Goal: Task Accomplishment & Management: Manage account settings

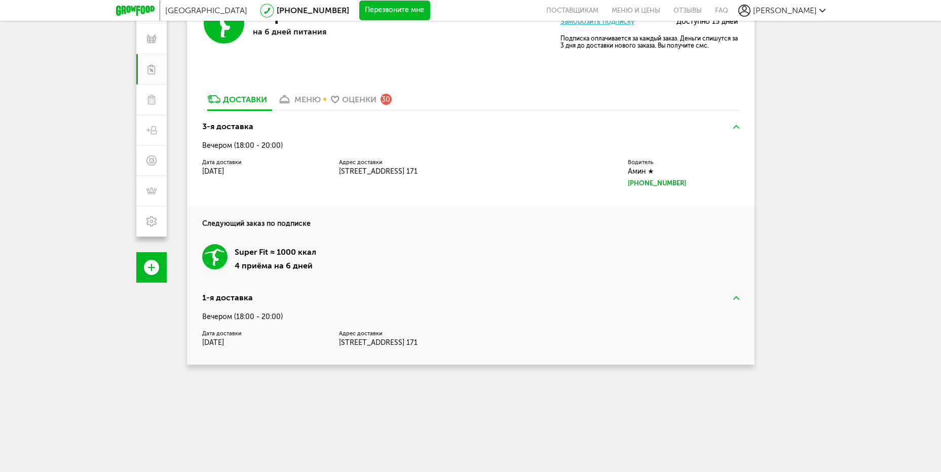
scroll to position [160, 0]
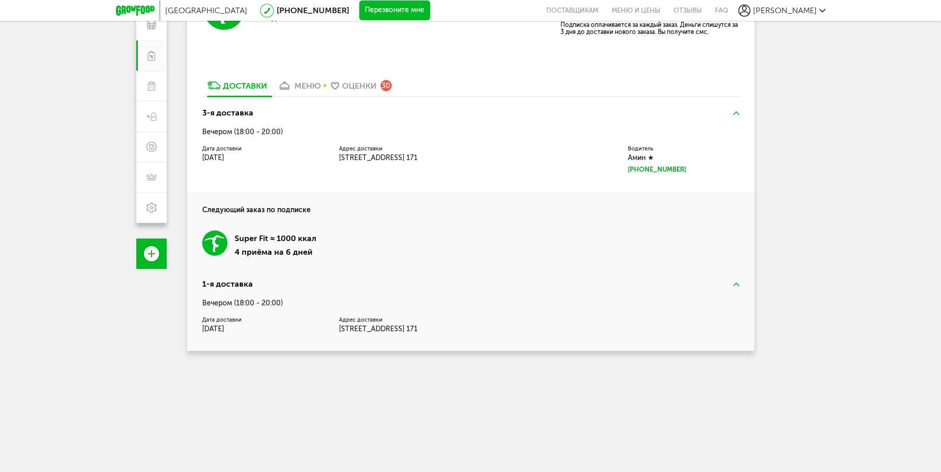
click at [734, 113] on img at bounding box center [736, 113] width 6 height 4
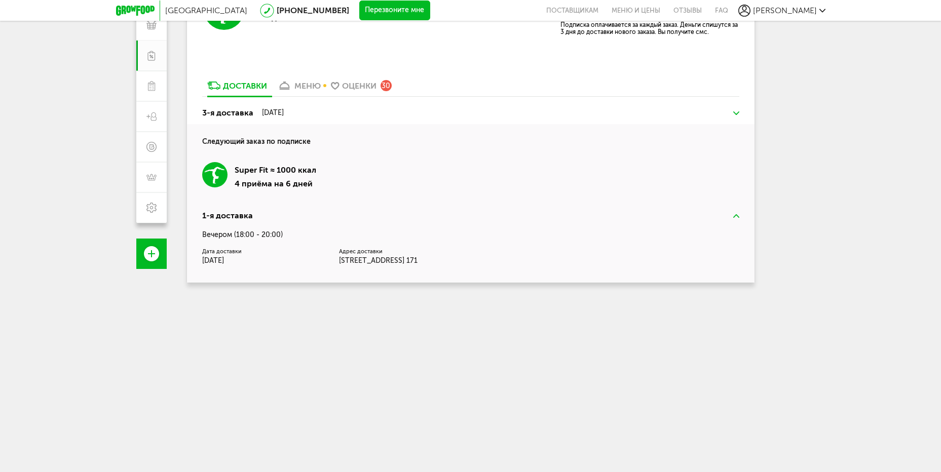
click at [736, 215] on img at bounding box center [736, 216] width 6 height 4
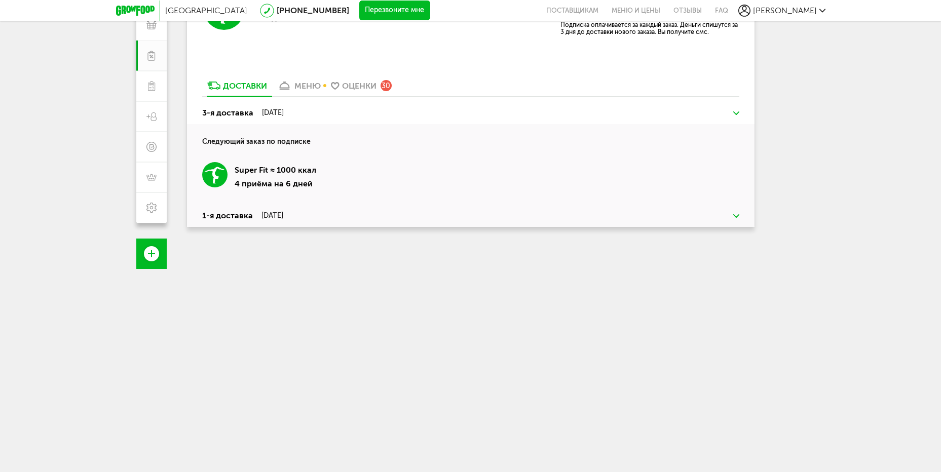
click at [736, 215] on img at bounding box center [736, 216] width 6 height 4
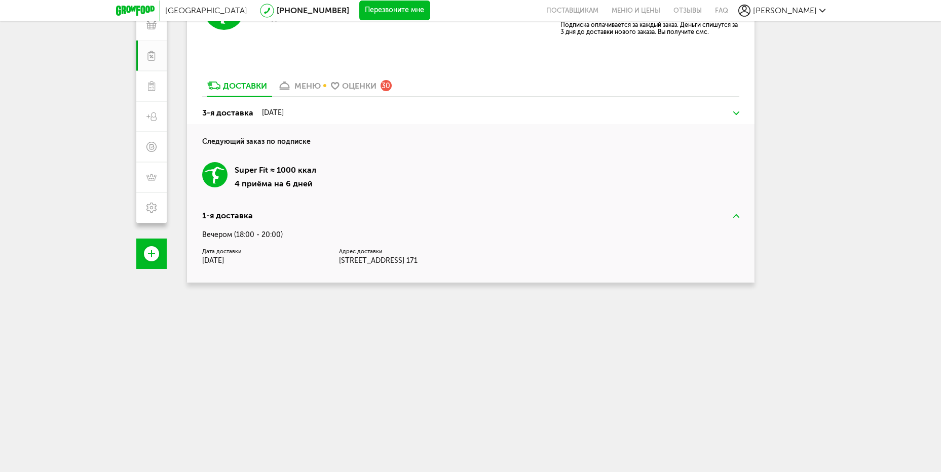
click at [736, 111] on img at bounding box center [736, 113] width 6 height 4
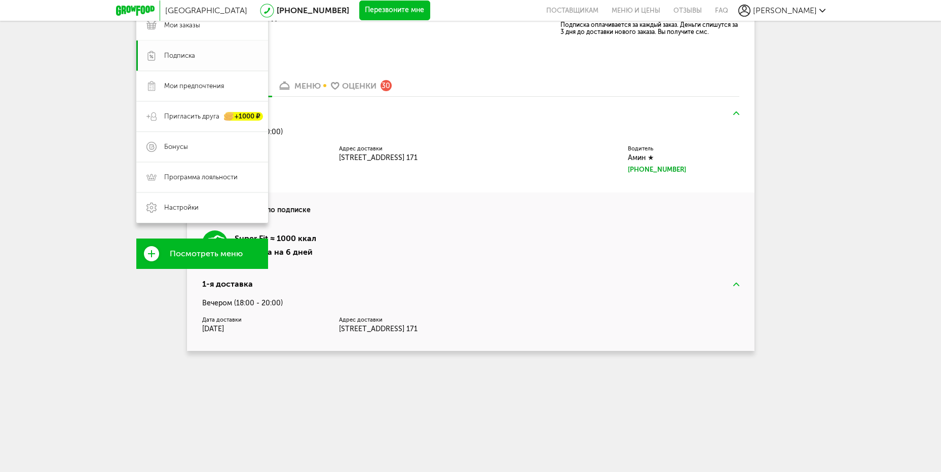
click at [183, 56] on span "Подписка" at bounding box center [179, 55] width 31 height 9
click at [175, 211] on span "Настройки" at bounding box center [181, 207] width 34 height 9
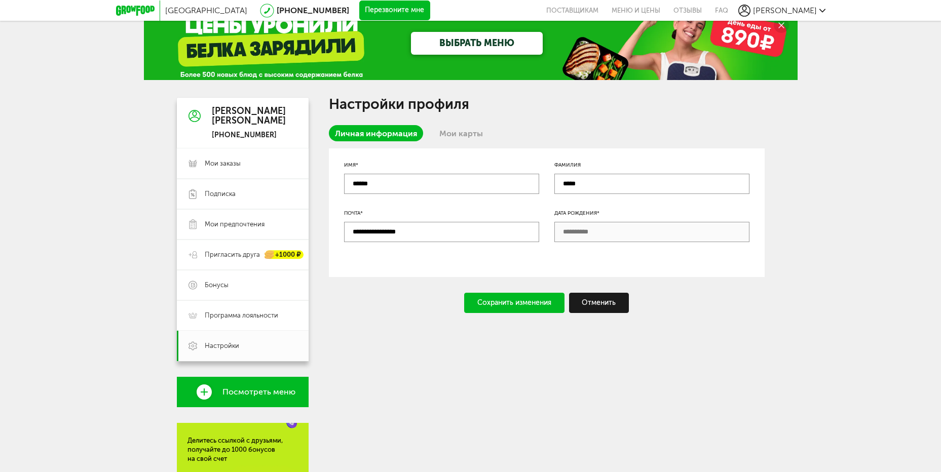
scroll to position [118, 0]
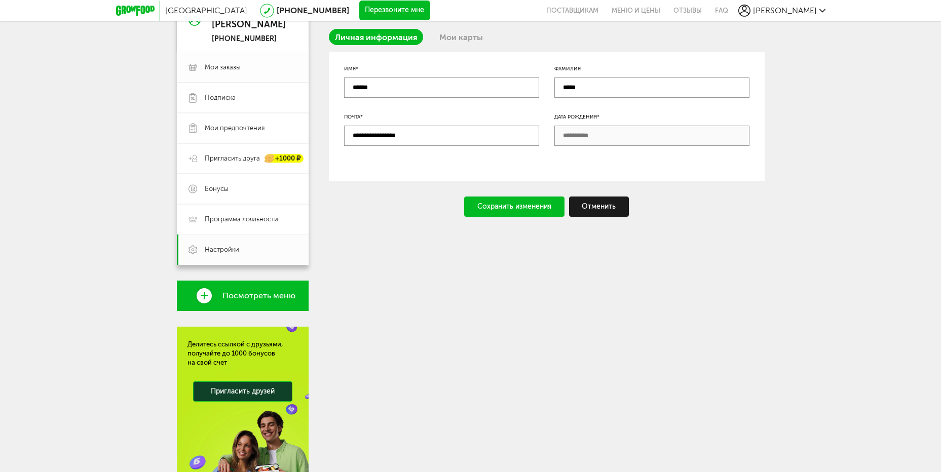
click at [224, 69] on span "Мои заказы" at bounding box center [223, 67] width 36 height 9
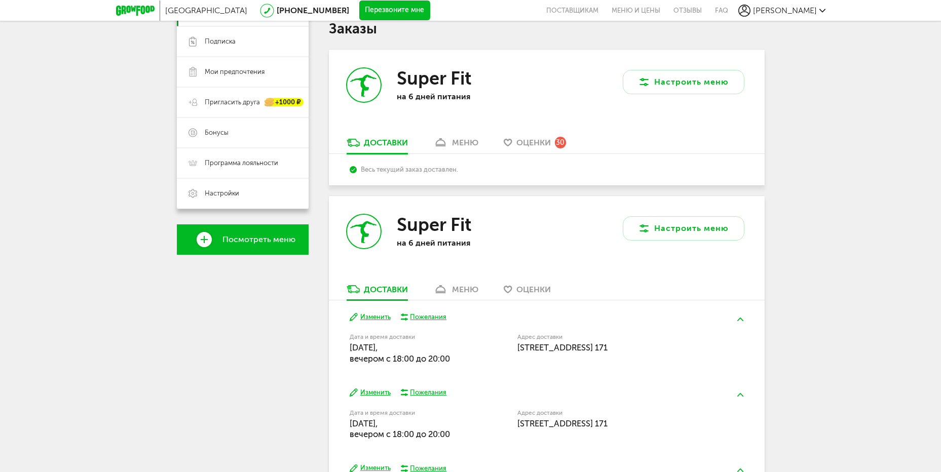
scroll to position [56, 0]
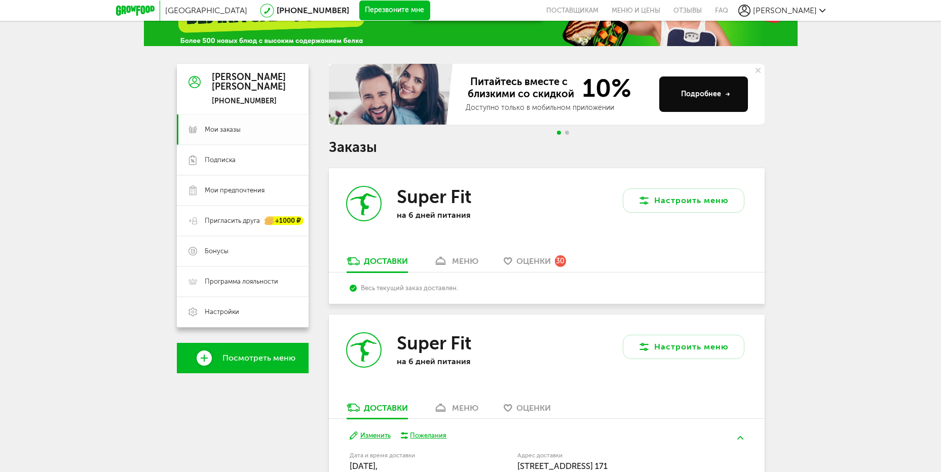
click at [215, 129] on span "Мои заказы" at bounding box center [223, 129] width 36 height 9
click at [222, 160] on span "Подписка" at bounding box center [220, 160] width 31 height 9
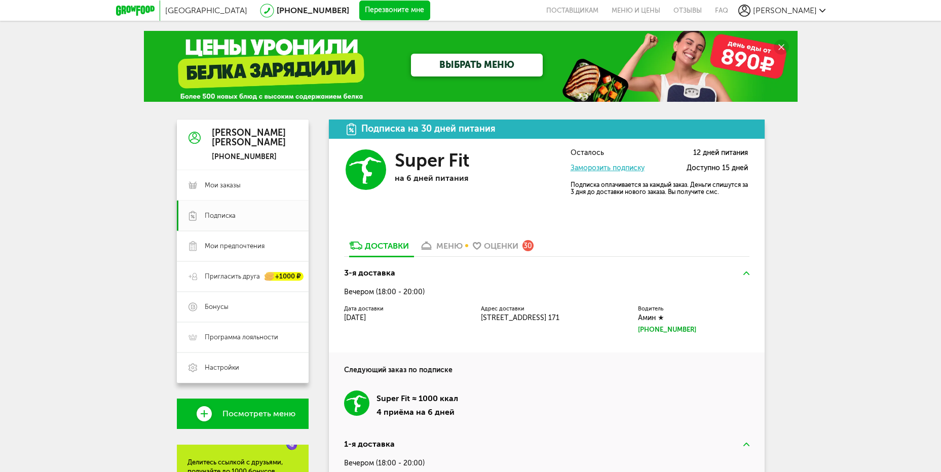
click at [526, 124] on div "Подписка на 30 дней питания" at bounding box center [547, 129] width 436 height 19
click at [818, 12] on div "[PERSON_NAME]" at bounding box center [781, 11] width 87 height 12
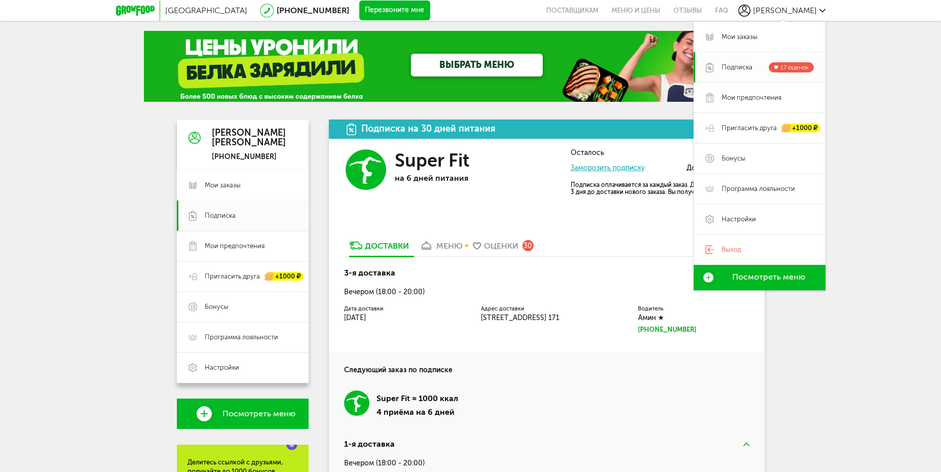
click at [751, 67] on span "Подписка" at bounding box center [737, 67] width 31 height 9
click at [779, 189] on span "Программа лояльности" at bounding box center [758, 188] width 73 height 9
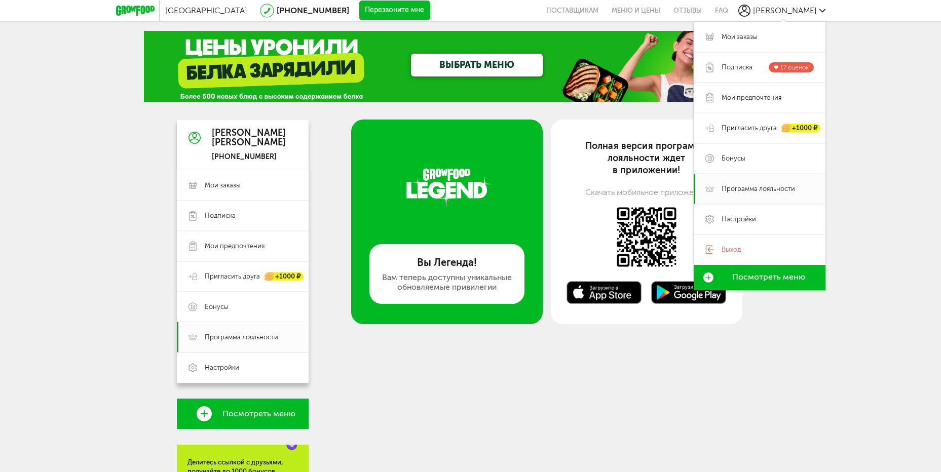
click at [449, 278] on div "Вам теперь доступны уникальные обновляемые привилегии" at bounding box center [447, 282] width 131 height 19
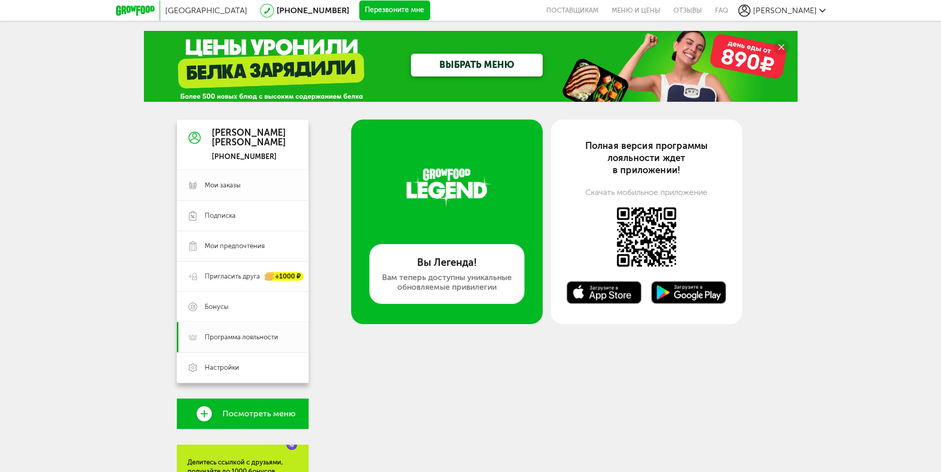
click at [227, 185] on span "Мои заказы" at bounding box center [223, 185] width 36 height 9
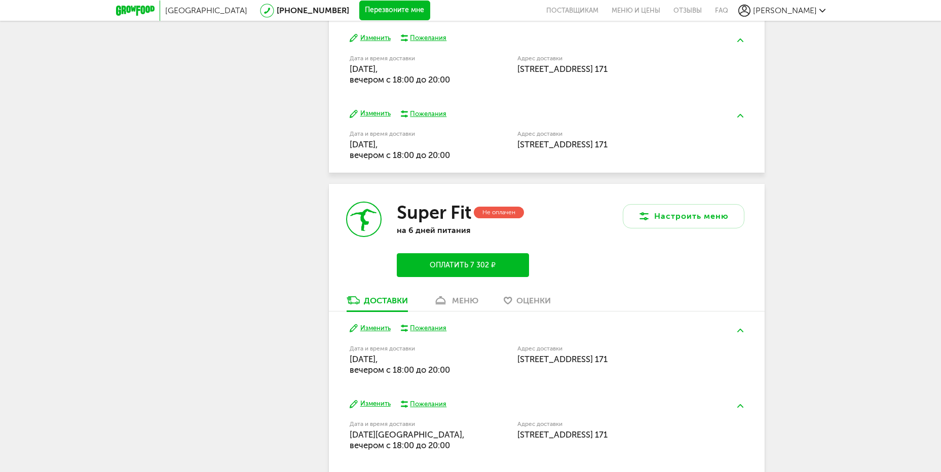
scroll to position [647, 0]
